Goal: Information Seeking & Learning: Check status

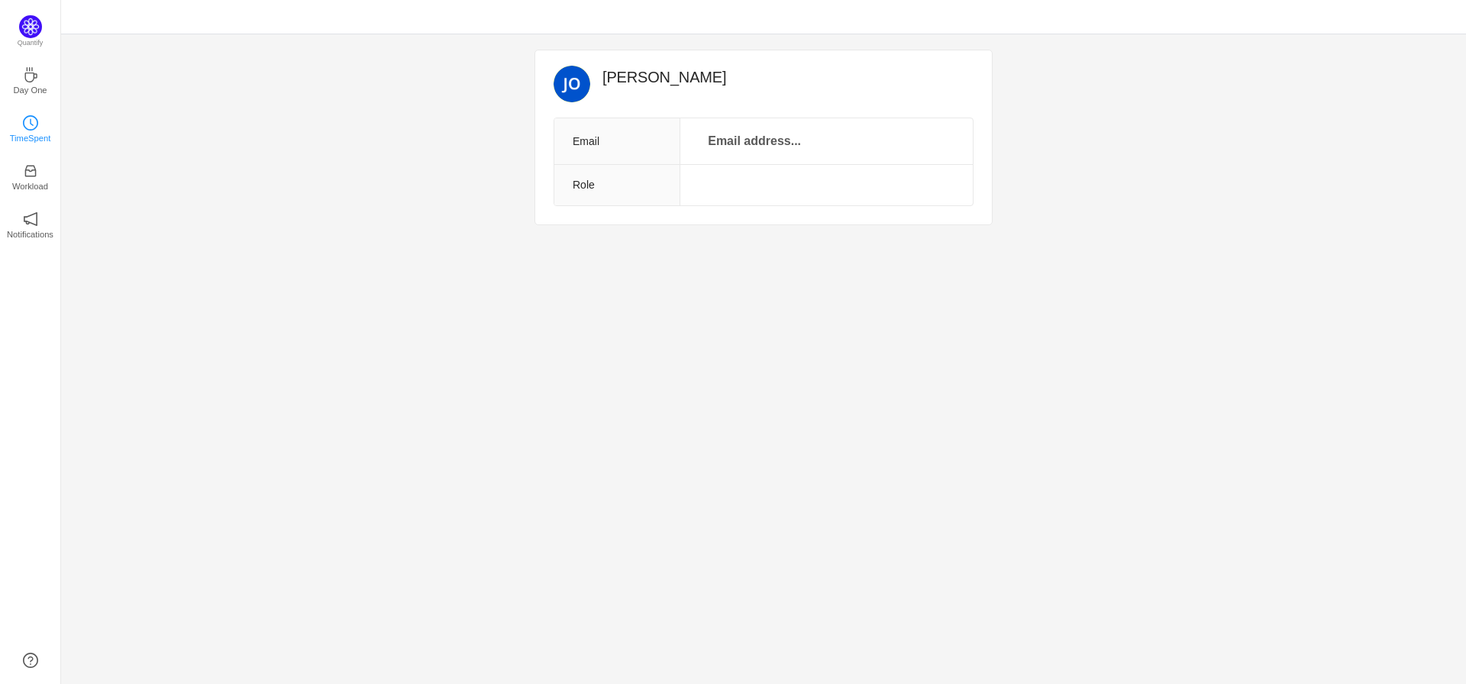
click at [18, 131] on p "TimeSpent" at bounding box center [30, 138] width 41 height 14
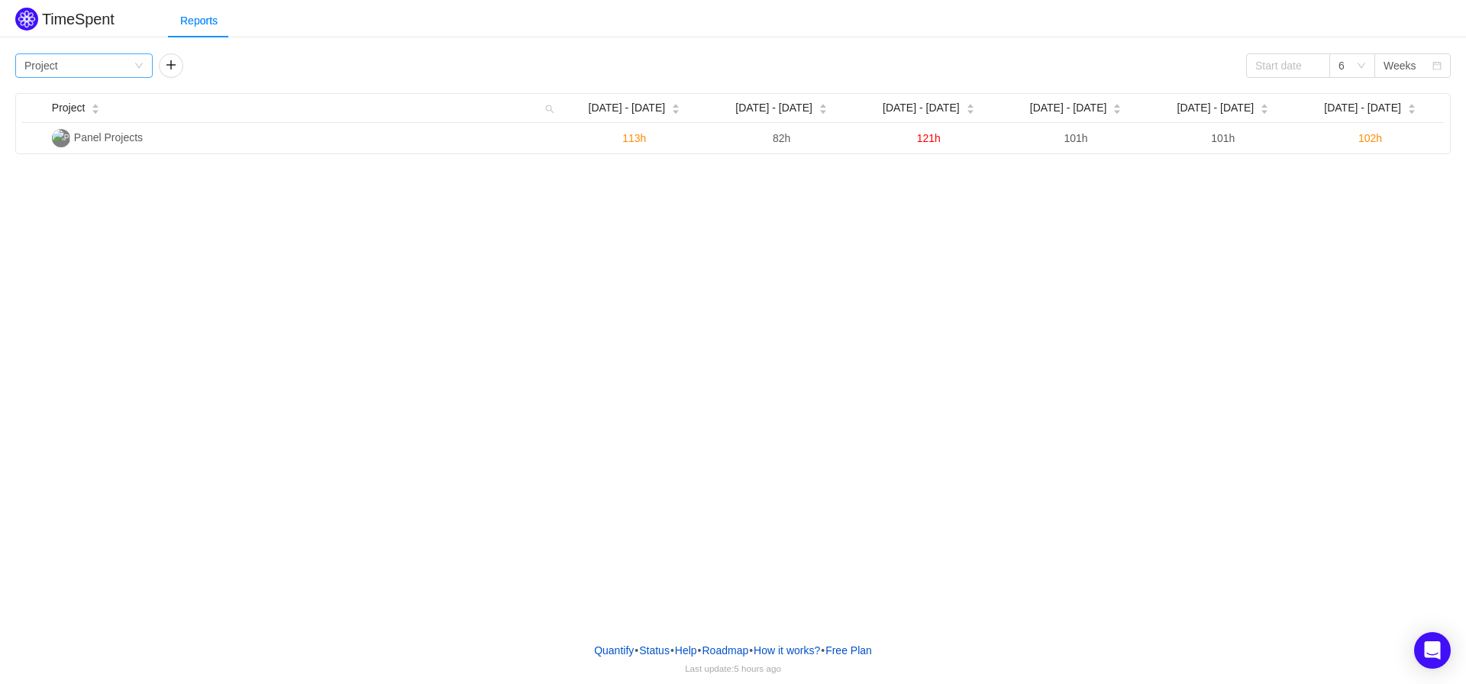
click at [99, 62] on div "Group by Project" at bounding box center [78, 65] width 109 height 23
click at [79, 127] on li "Team" at bounding box center [83, 120] width 137 height 24
click at [98, 69] on div "Group by Team" at bounding box center [78, 65] width 109 height 23
click at [93, 195] on li "Person" at bounding box center [83, 194] width 137 height 24
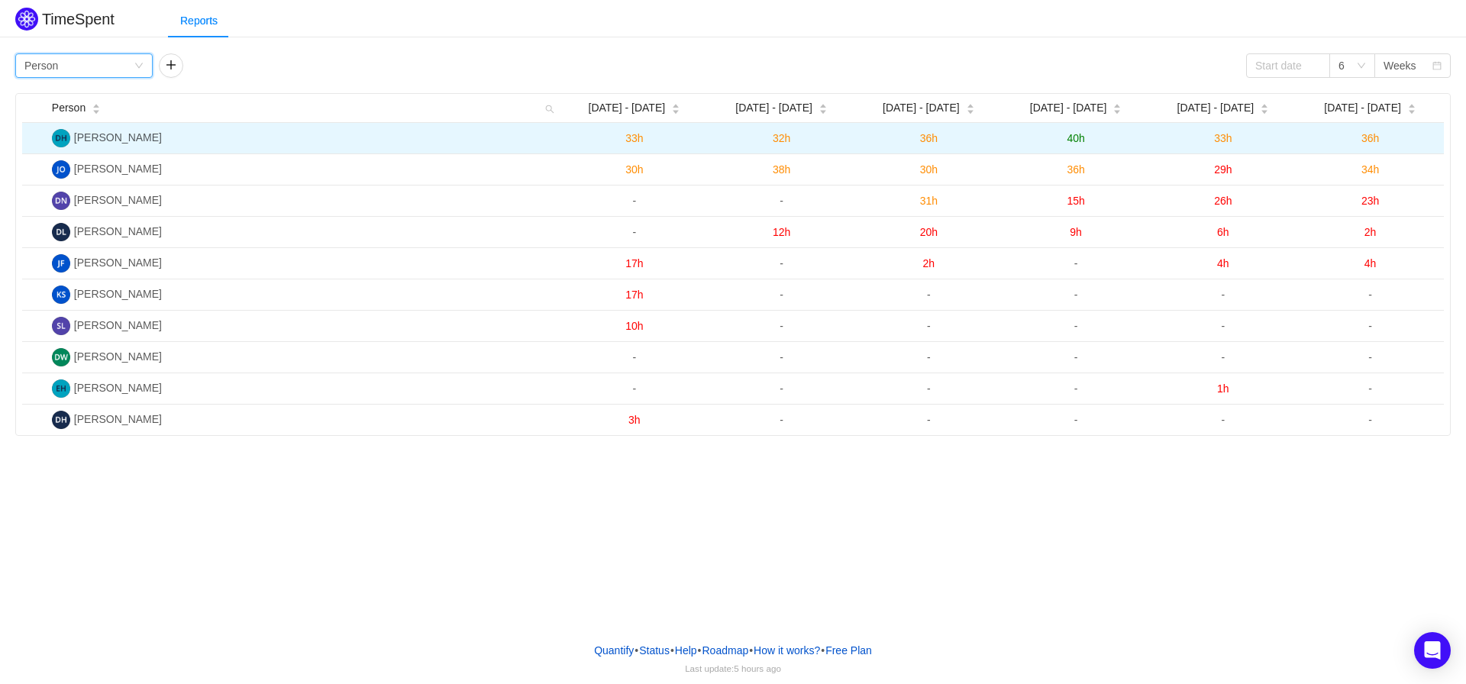
click at [1370, 139] on span "36h" at bounding box center [1370, 138] width 18 height 12
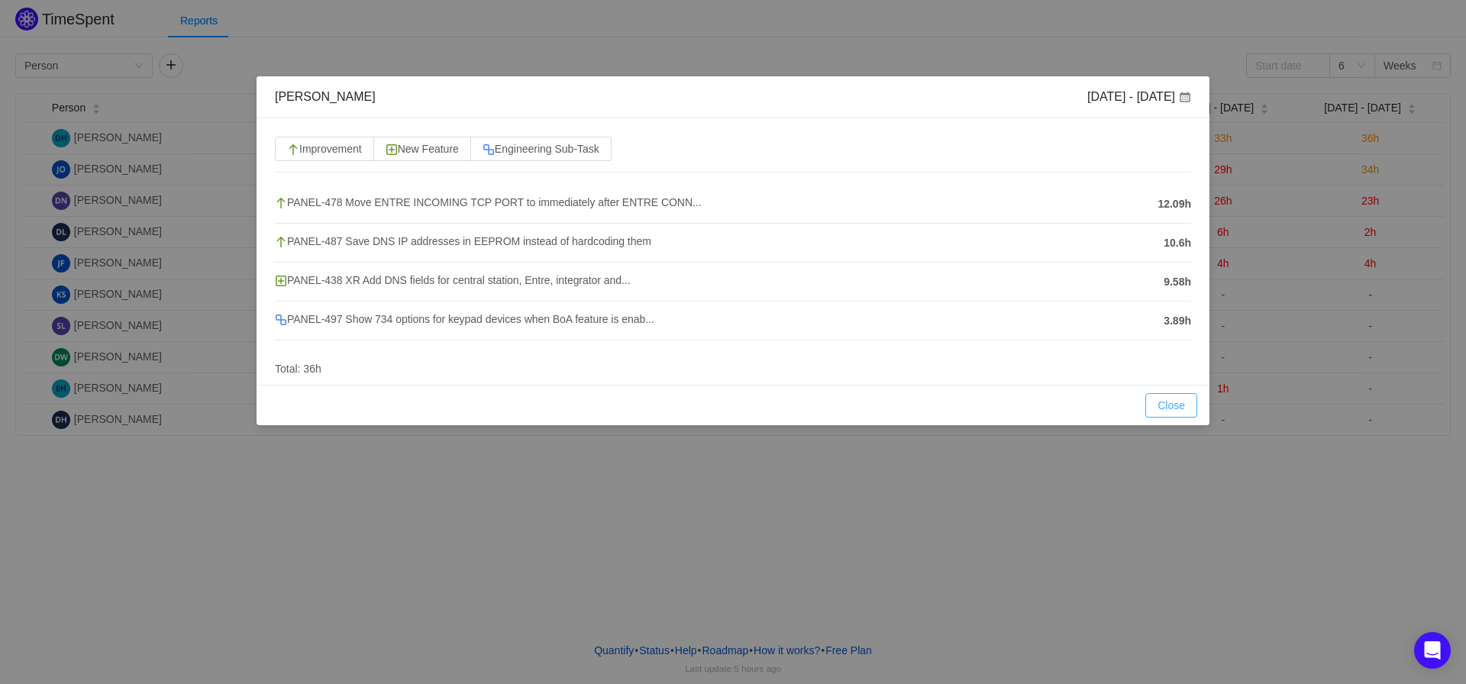
click at [1152, 397] on button "Close" at bounding box center [1171, 405] width 52 height 24
